Goal: Obtain resource: Download file/media

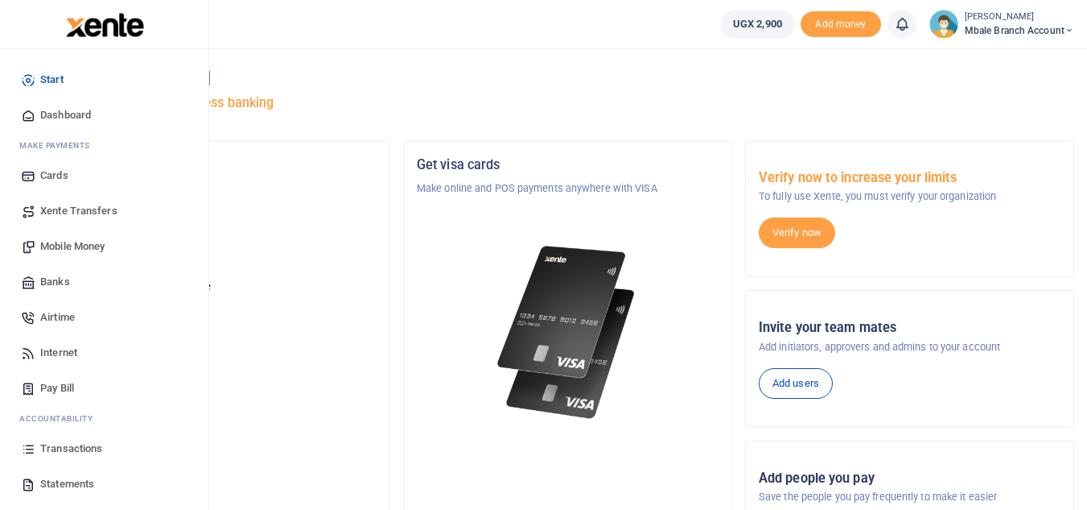
click at [52, 448] on span "Transactions" at bounding box center [71, 448] width 62 height 16
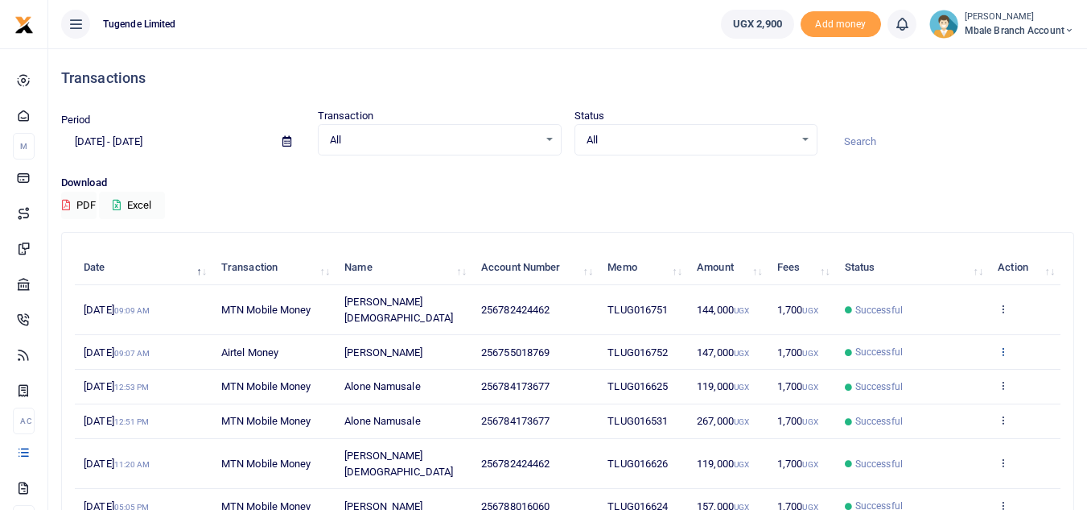
click at [1005, 345] on icon at bounding box center [1003, 350] width 10 height 11
click at [947, 357] on link "View details" at bounding box center [944, 362] width 127 height 23
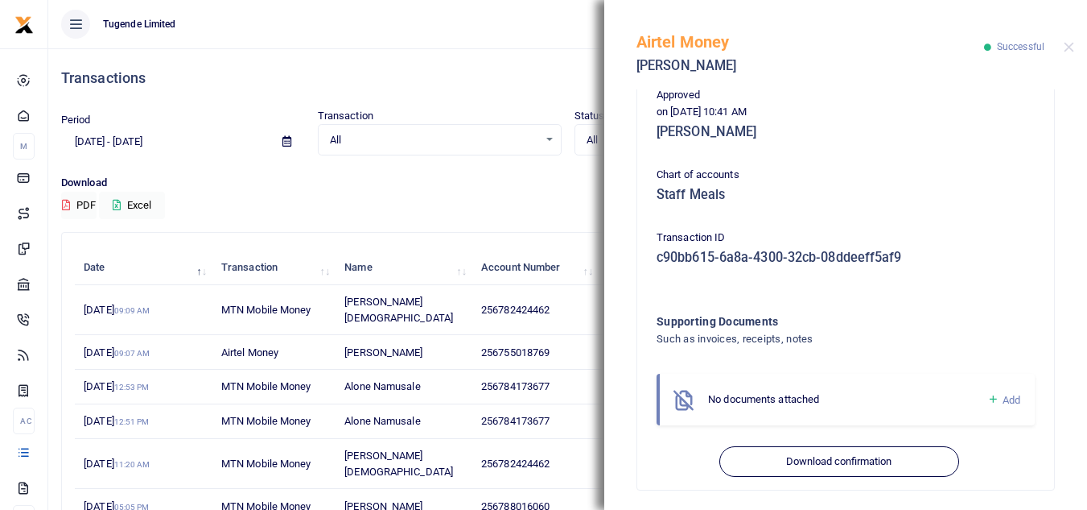
scroll to position [410, 0]
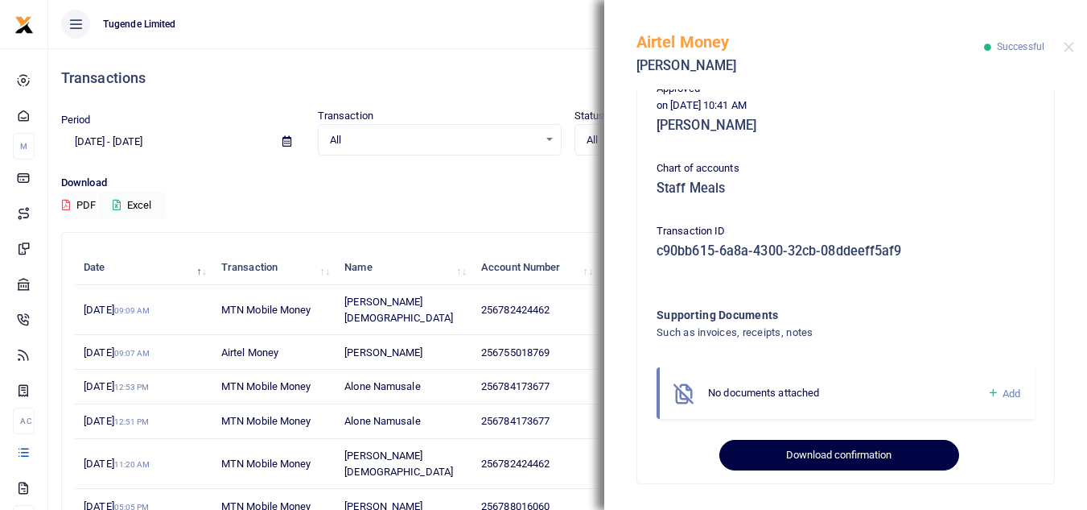
click at [863, 452] on button "Download confirmation" at bounding box center [839, 454] width 239 height 31
